Goal: Transaction & Acquisition: Book appointment/travel/reservation

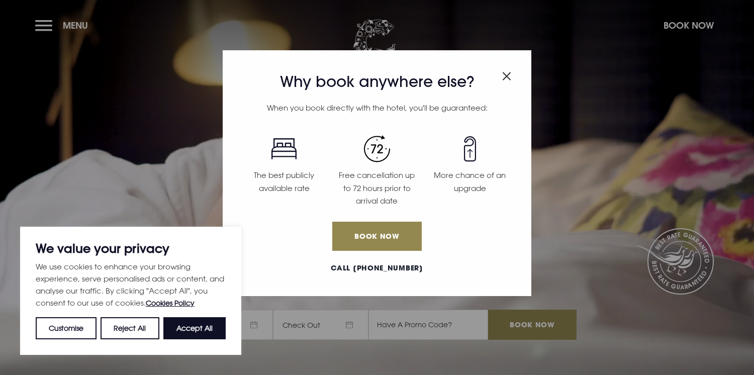
click at [506, 72] on img "Close modal" at bounding box center [506, 76] width 9 height 9
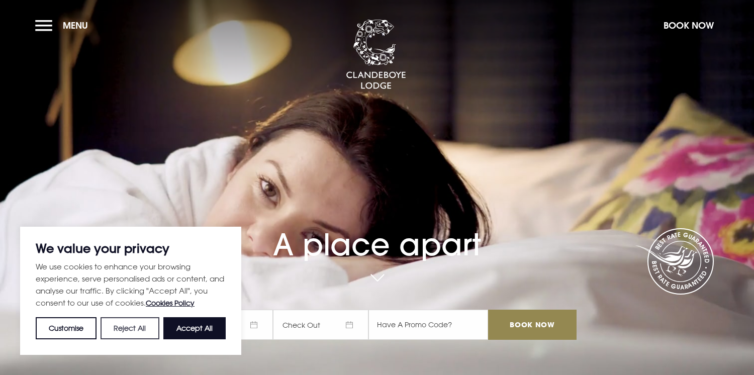
click at [129, 323] on button "Reject All" at bounding box center [130, 328] width 58 height 22
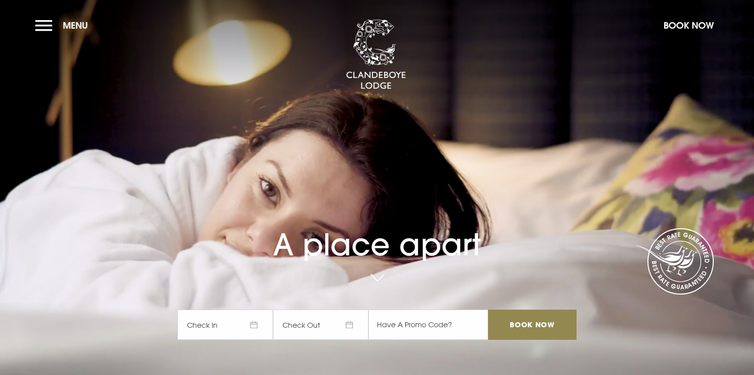
click at [216, 320] on span "Check In" at bounding box center [224, 325] width 95 height 30
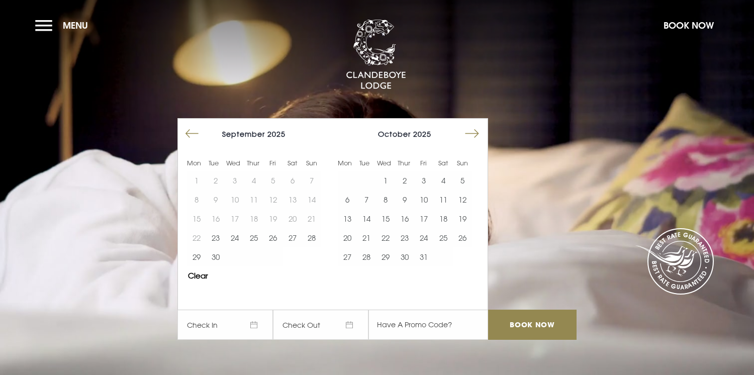
click at [481, 130] on button "Move forward to switch to the next month." at bounding box center [471, 133] width 19 height 19
click at [450, 200] on button "13" at bounding box center [443, 199] width 19 height 19
click at [470, 200] on button "14" at bounding box center [462, 199] width 19 height 19
click at [425, 324] on input "text" at bounding box center [428, 325] width 120 height 30
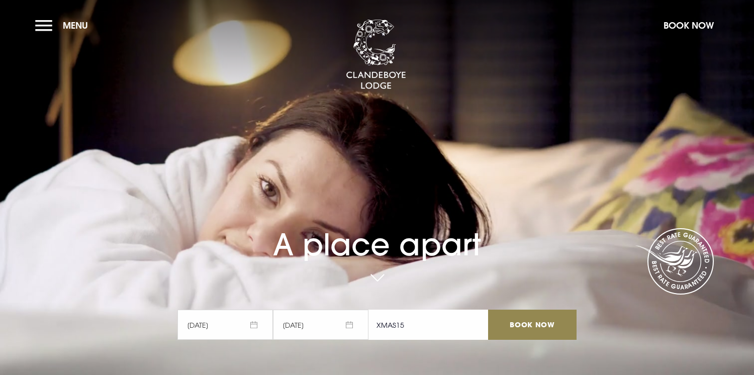
type input "XMAS15"
click at [517, 330] on input "Book Now" at bounding box center [532, 325] width 88 height 30
